Goal: Transaction & Acquisition: Purchase product/service

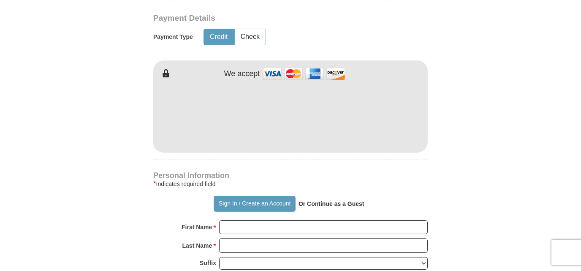
scroll to position [422, 0]
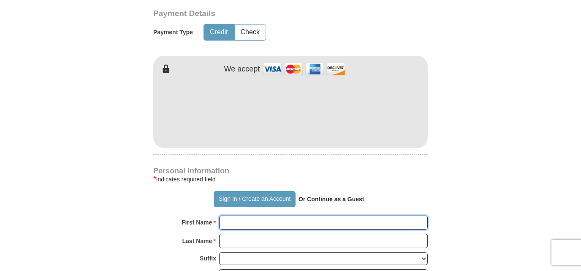
click at [232, 226] on input "First Name *" at bounding box center [323, 222] width 209 height 14
type input "[PERSON_NAME]"
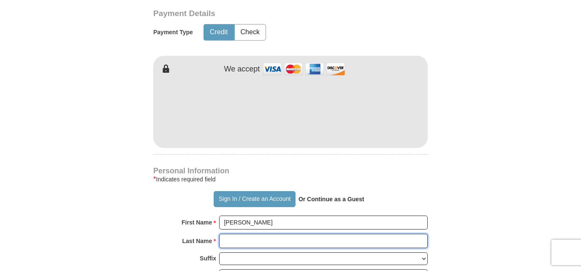
type input "[PERSON_NAME]"
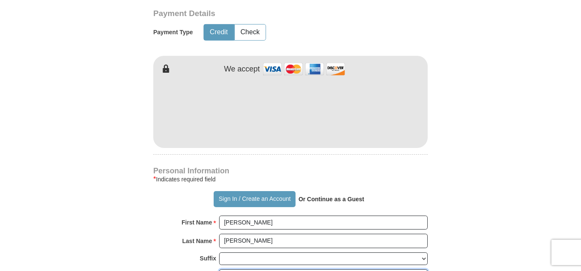
type input "[EMAIL_ADDRESS][DOMAIN_NAME]"
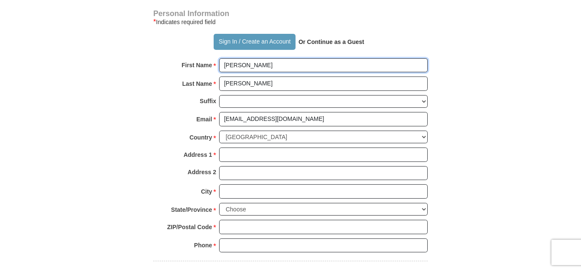
scroll to position [591, 0]
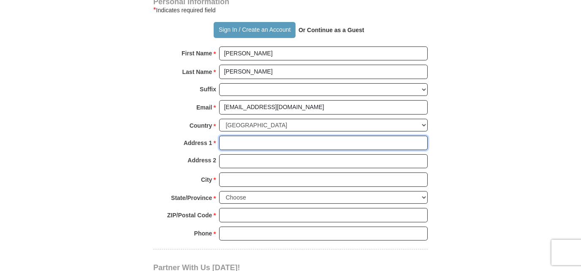
click at [232, 148] on input "Address 1 *" at bounding box center [323, 143] width 209 height 14
type input "[STREET_ADDRESS]"
type input "100.00"
type input "[STREET_ADDRESS]"
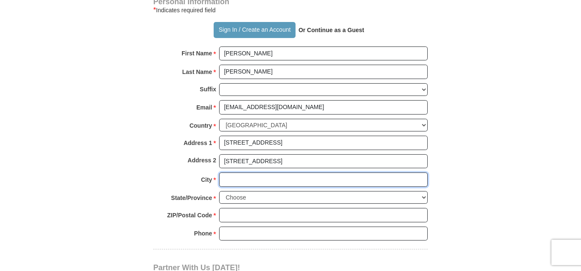
type input "[GEOGRAPHIC_DATA]"
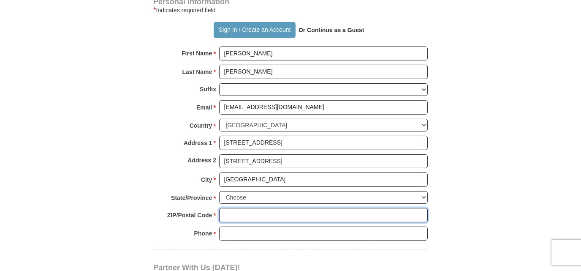
type input "19567"
type input "6105895162"
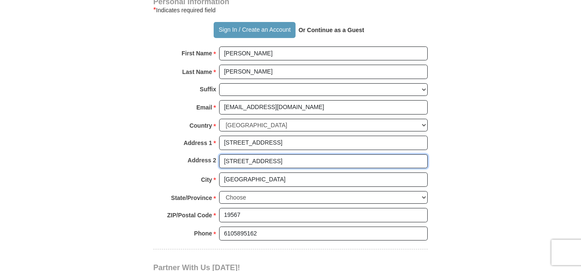
drag, startPoint x: 259, startPoint y: 166, endPoint x: 189, endPoint y: 163, distance: 70.6
click at [189, 163] on div "Address 2 [STREET_ADDRESS]" at bounding box center [290, 163] width 275 height 19
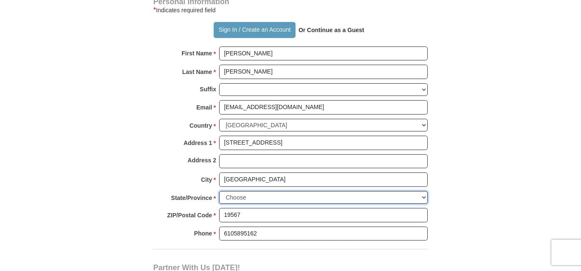
click at [424, 204] on select "Choose [US_STATE] [US_STATE] [US_STATE] [US_STATE] [US_STATE] Armed Forces Amer…" at bounding box center [323, 197] width 209 height 13
select select "PA"
click at [219, 197] on select "Choose [US_STATE] [US_STATE] [US_STATE] [US_STATE] [US_STATE] Armed Forces Amer…" at bounding box center [323, 197] width 209 height 13
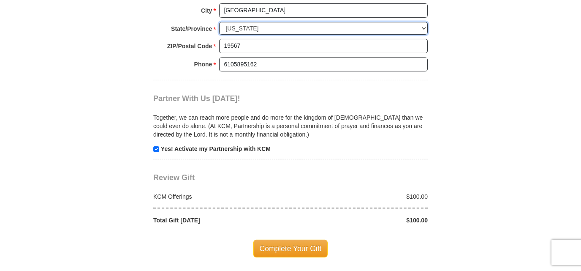
scroll to position [803, 0]
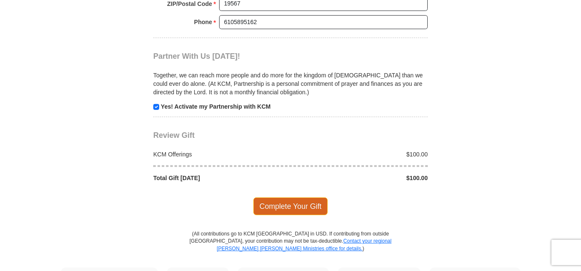
click at [292, 214] on span "Complete Your Gift" at bounding box center [290, 206] width 75 height 18
